Goal: Find specific page/section: Find specific page/section

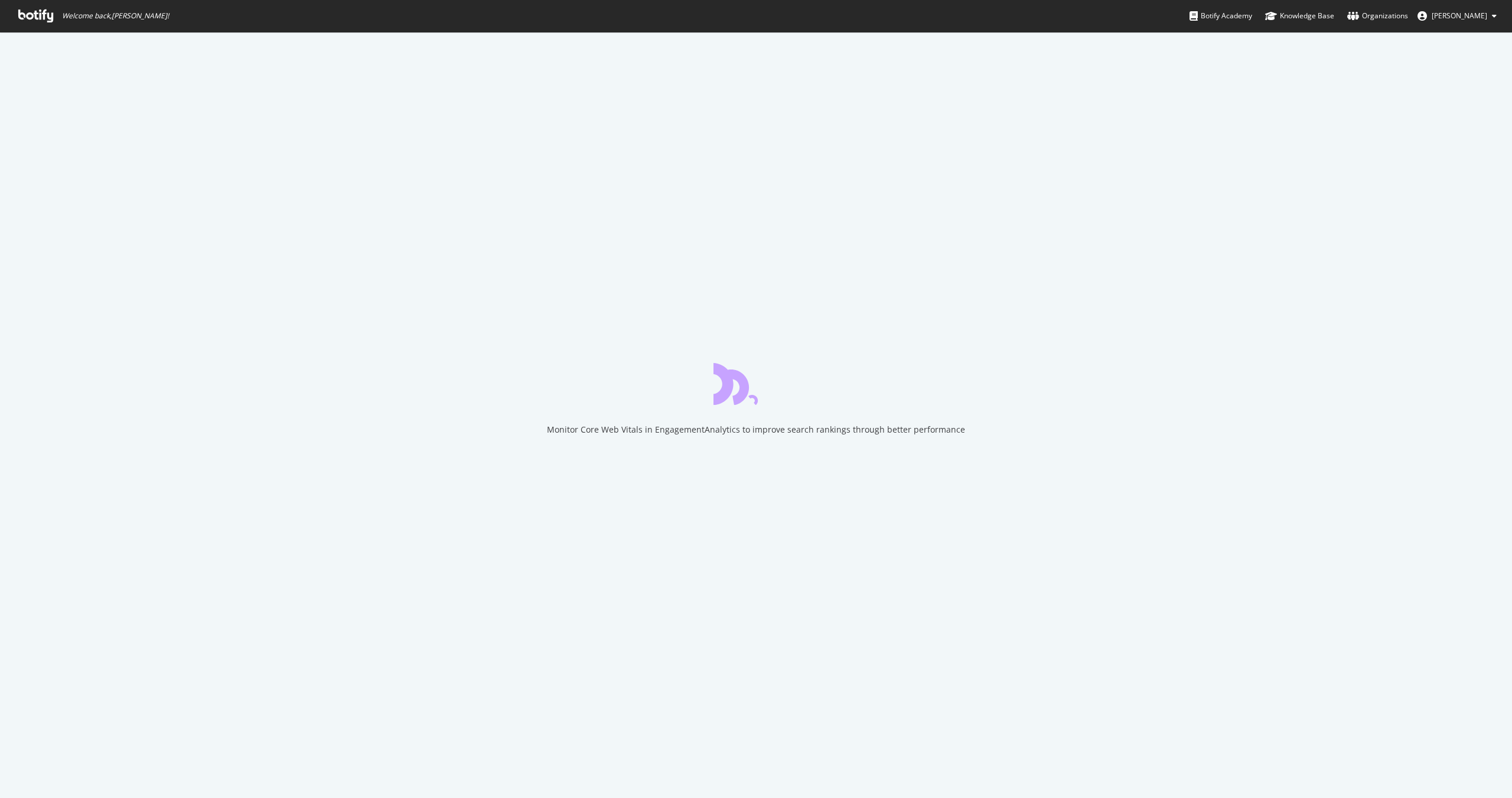
click at [36, 11] on icon at bounding box center [36, 16] width 35 height 13
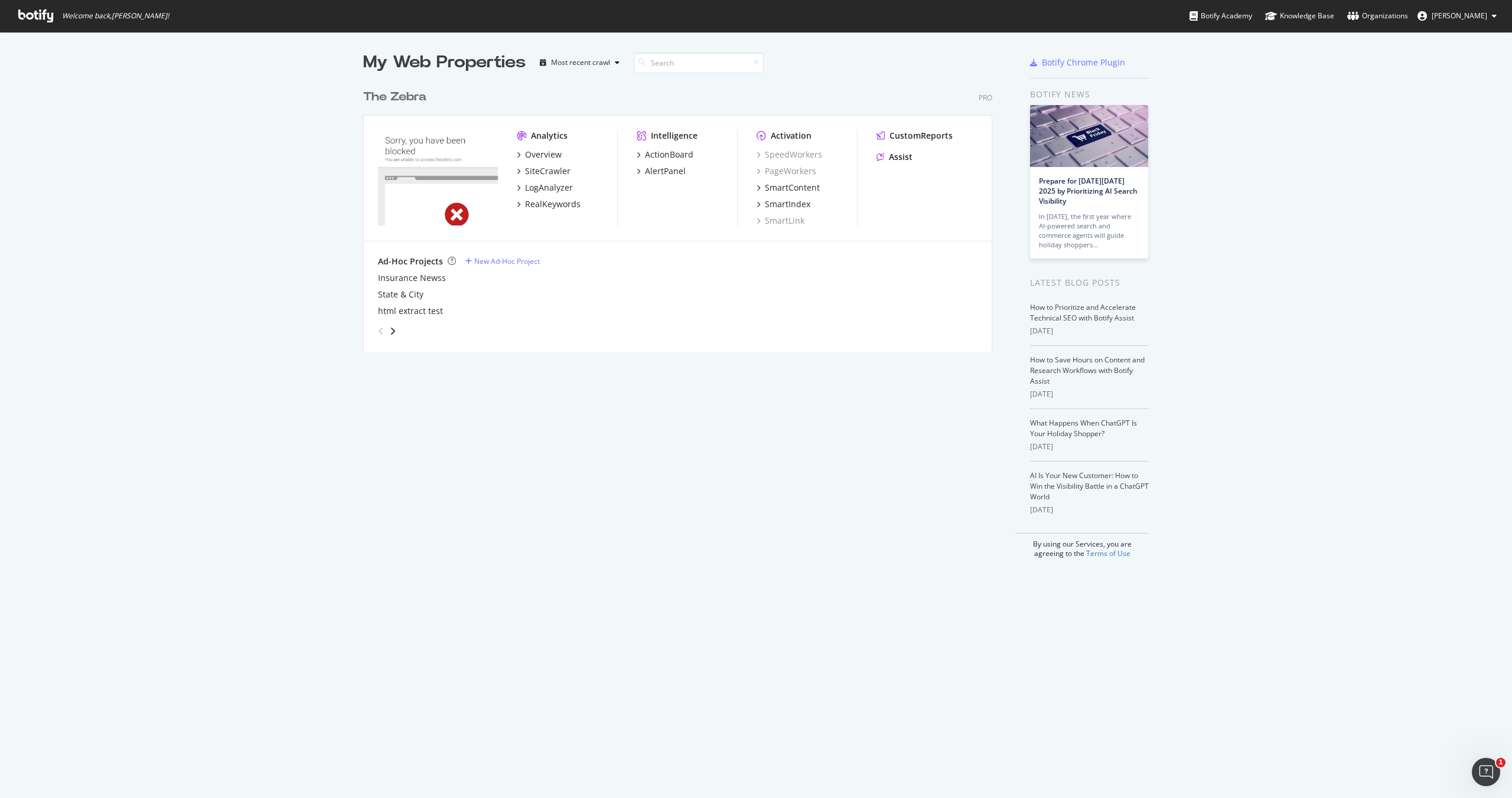
click at [470, 61] on div "My Web Properties" at bounding box center [445, 63] width 163 height 24
